Goal: Task Accomplishment & Management: Manage account settings

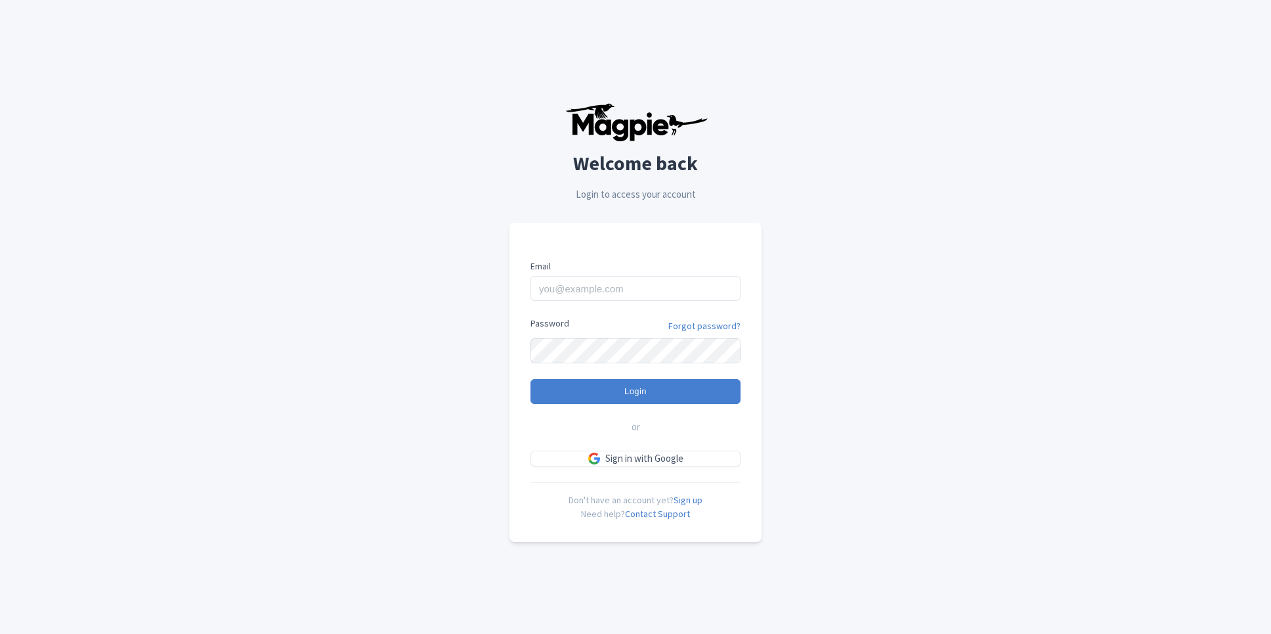
click at [626, 298] on input "Email" at bounding box center [636, 288] width 210 height 25
type input "[PERSON_NAME][EMAIL_ADDRESS][PERSON_NAME][DOMAIN_NAME]"
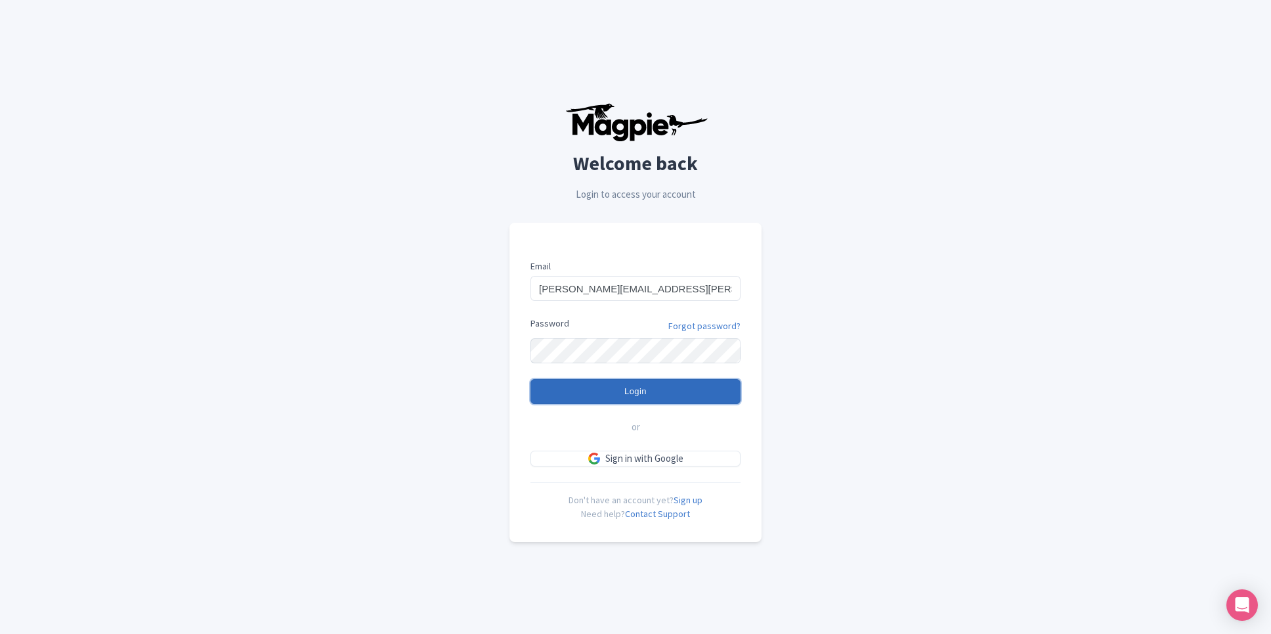
click at [629, 396] on input "Login" at bounding box center [636, 391] width 210 height 25
type input "Logging in..."
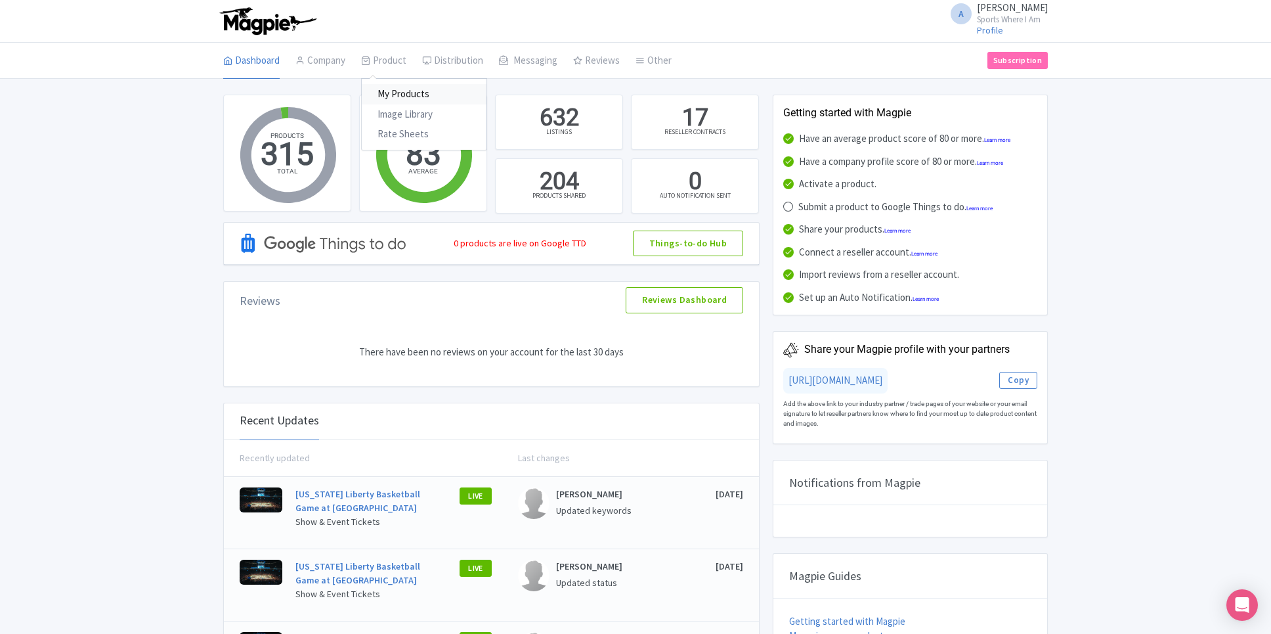
click at [390, 91] on link "My Products" at bounding box center [424, 94] width 125 height 20
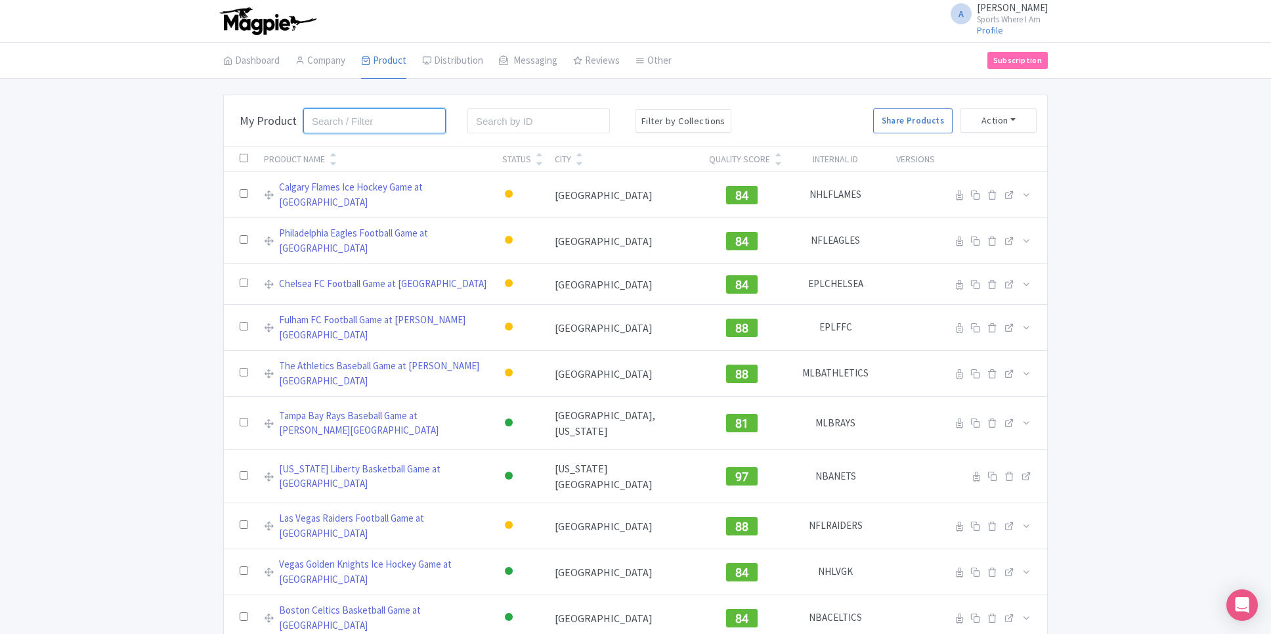
click at [381, 126] on input "search" at bounding box center [374, 120] width 142 height 25
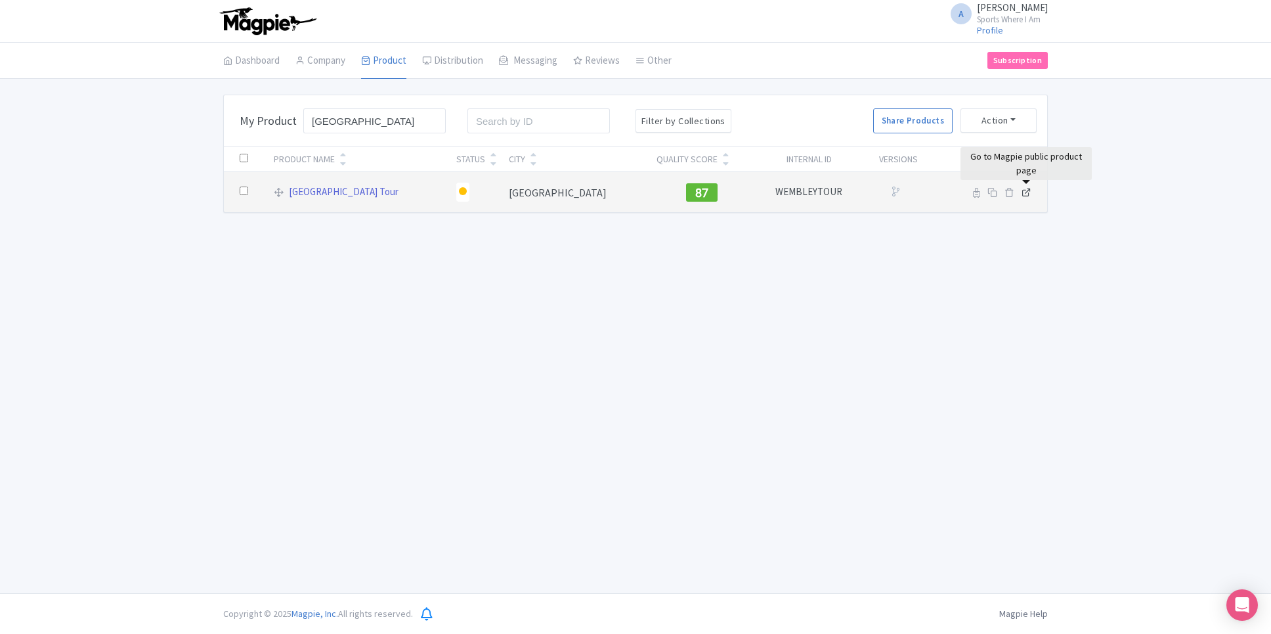
click at [1023, 194] on icon at bounding box center [1027, 192] width 10 height 10
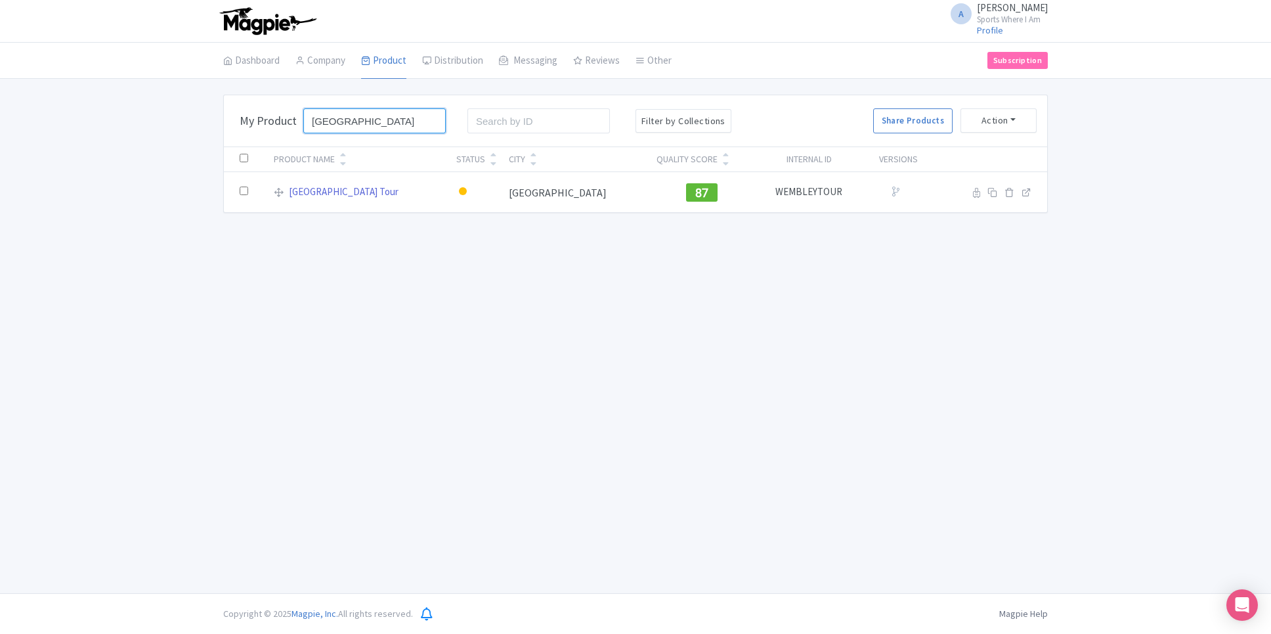
click at [384, 119] on input "wembley" at bounding box center [374, 120] width 142 height 25
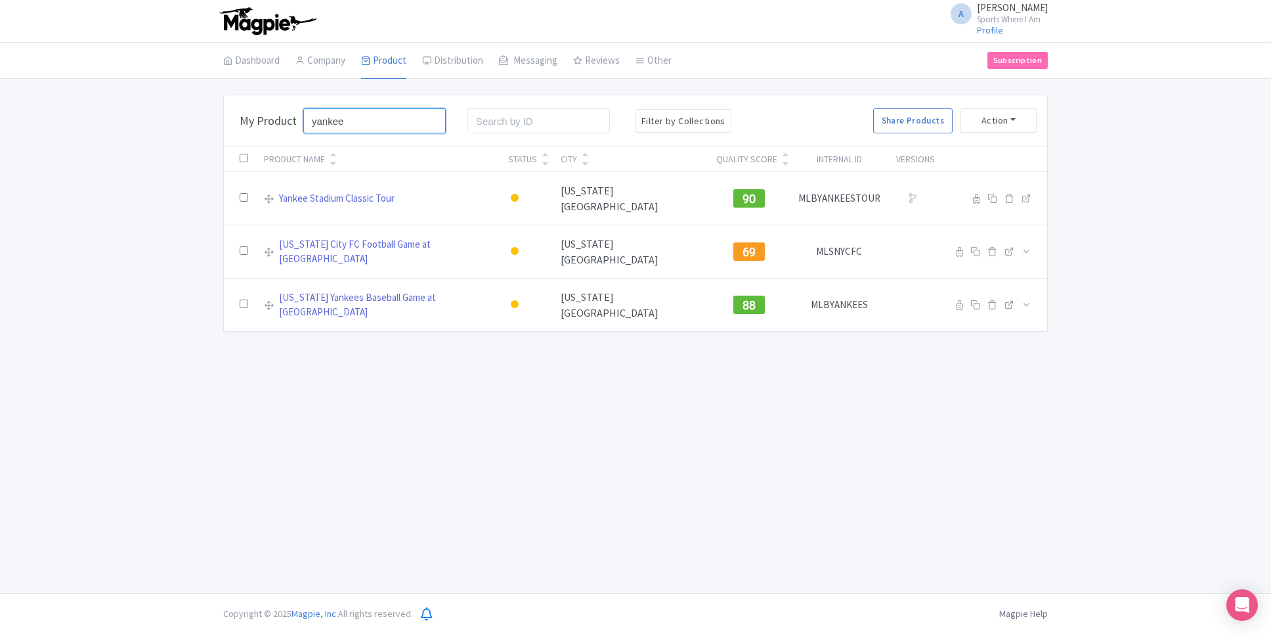
type input "yankee"
click at [1153, 249] on div "Bulk Actions Delete Add to Collection Share Products Add to Collection Collecti…" at bounding box center [635, 213] width 1271 height 237
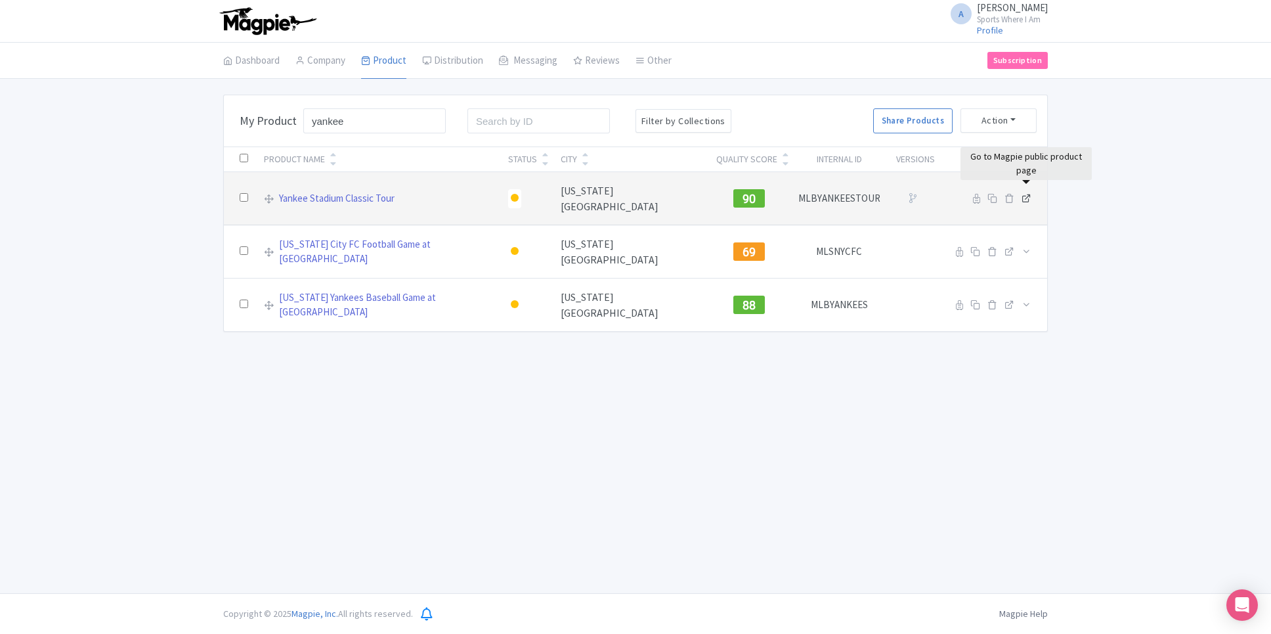
click at [1025, 193] on icon at bounding box center [1027, 198] width 10 height 10
